Goal: Check status: Check status

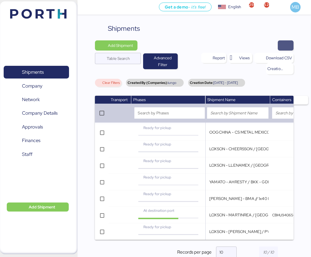
click at [288, 45] on span "button" at bounding box center [286, 45] width 7 height 8
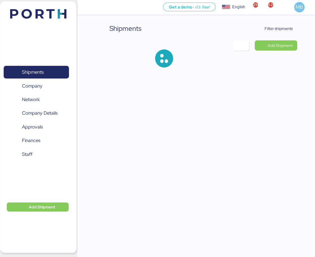
click at [280, 28] on span "Filter shipments" at bounding box center [279, 28] width 28 height 7
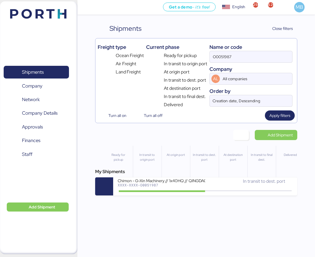
drag, startPoint x: 214, startPoint y: 58, endPoint x: 211, endPoint y: 58, distance: 3.1
click at [211, 58] on input "O0051987" at bounding box center [251, 56] width 83 height 11
paste input "52200"
type input "O0052200"
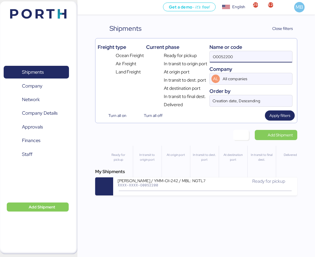
click at [188, 185] on div "XXXX-XXXX-O0052200" at bounding box center [162, 185] width 88 height 4
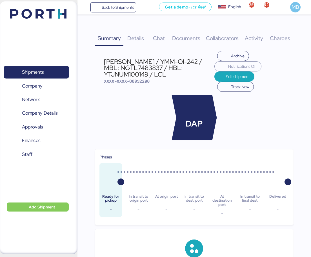
click at [286, 35] on span "Charges" at bounding box center [280, 37] width 20 height 7
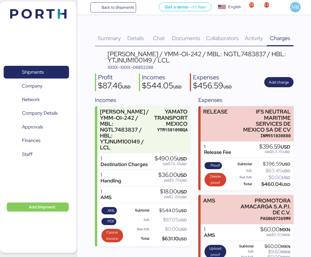
click at [137, 36] on span "Details" at bounding box center [135, 37] width 17 height 7
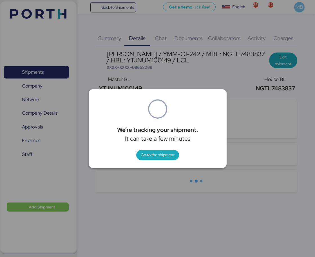
click at [156, 155] on span "Go to the shipment" at bounding box center [158, 154] width 34 height 7
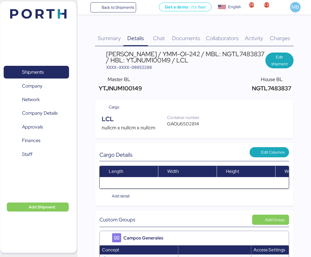
click at [149, 68] on span "XXXX-XXXX-O0052200" at bounding box center [129, 67] width 46 height 6
copy span "O0052200"
click at [282, 36] on span "Charges" at bounding box center [280, 37] width 20 height 7
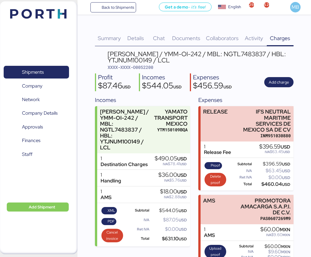
click at [110, 211] on span "XML" at bounding box center [112, 210] width 8 height 6
click at [109, 219] on span "PDF" at bounding box center [111, 221] width 7 height 6
click at [42, 68] on span "Shipments" at bounding box center [33, 72] width 22 height 8
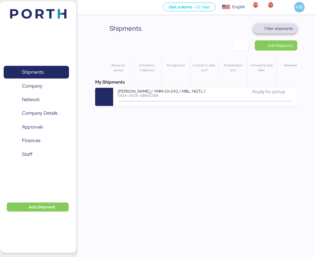
click at [285, 30] on span "Filter shipments" at bounding box center [279, 28] width 28 height 7
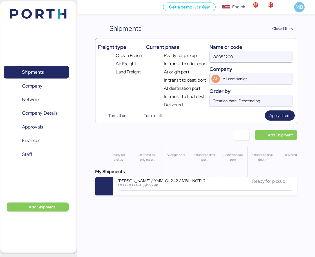
drag, startPoint x: 247, startPoint y: 59, endPoint x: 206, endPoint y: 58, distance: 40.9
click at [206, 58] on div "Freight type Ocean Freight Air Freight Land Freight Current phase Ready for pic…" at bounding box center [196, 74] width 197 height 67
paste input "O0051914"
type input "O0051914"
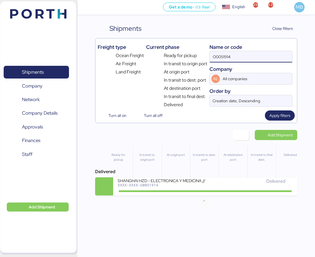
click at [209, 181] on div "Delivered" at bounding box center [250, 181] width 88 height 7
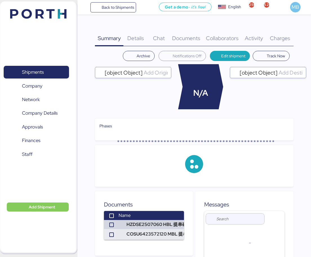
click at [287, 33] on div "Charges 0" at bounding box center [280, 34] width 27 height 23
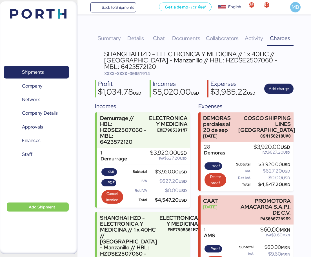
click at [34, 68] on span "Shipments" at bounding box center [36, 72] width 61 height 8
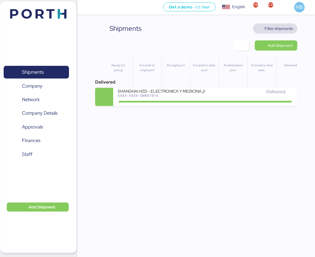
click at [280, 29] on span "Filter shipments" at bounding box center [279, 28] width 28 height 7
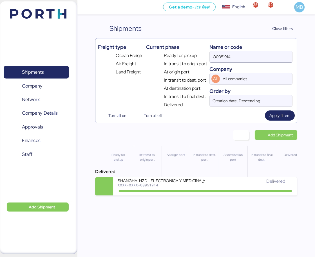
drag, startPoint x: 216, startPoint y: 56, endPoint x: 196, endPoint y: 57, distance: 20.6
click at [196, 57] on div "Freight type Ocean Freight Air Freight Land Freight Current phase Ready for pic…" at bounding box center [196, 74] width 197 height 67
paste input "O0052178"
type input "O0052178"
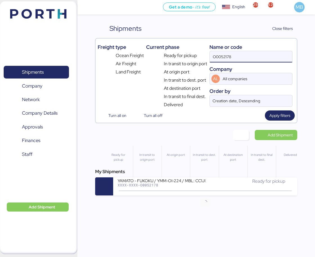
click at [213, 193] on icon at bounding box center [205, 190] width 27 height 6
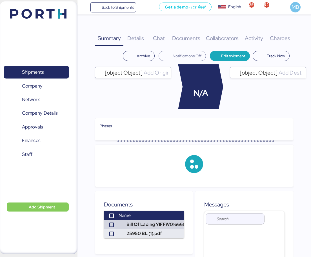
click at [283, 35] on span "Charges" at bounding box center [280, 37] width 20 height 7
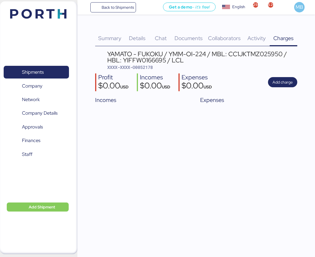
click at [152, 37] on div "Chat 0" at bounding box center [161, 34] width 22 height 23
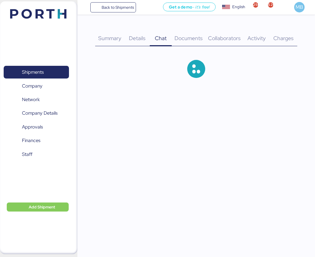
click at [140, 36] on span "Details" at bounding box center [137, 37] width 17 height 7
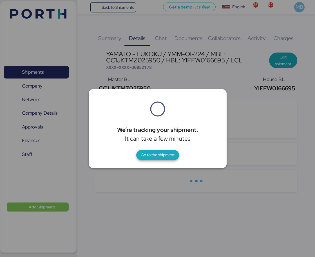
click at [162, 154] on span "Go to the shipment" at bounding box center [158, 154] width 34 height 7
